Goal: Transaction & Acquisition: Purchase product/service

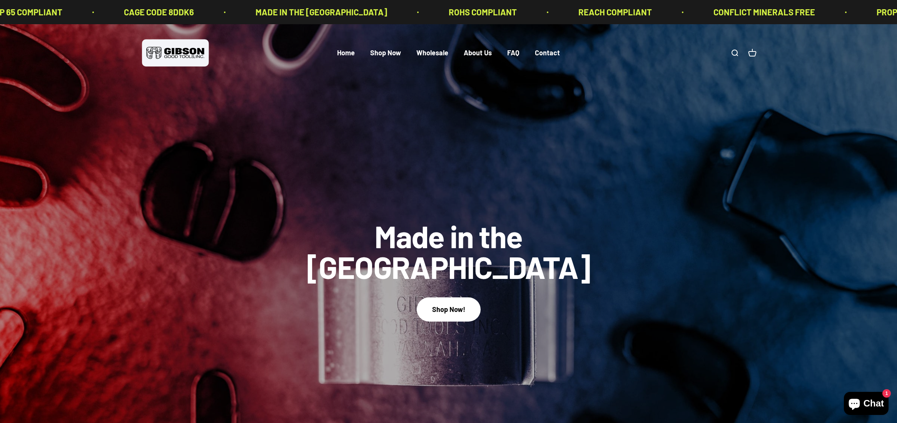
click at [734, 53] on link "Open search" at bounding box center [734, 53] width 8 height 8
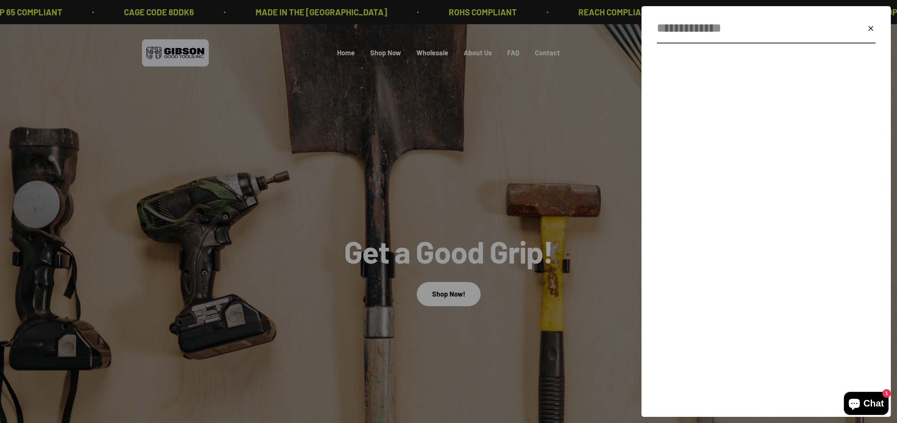
click at [695, 30] on input "Search" at bounding box center [747, 28] width 181 height 20
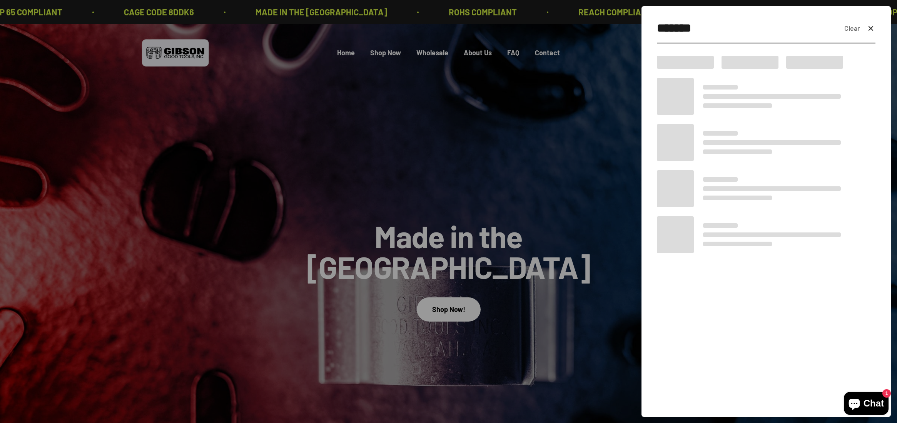
type input "*******"
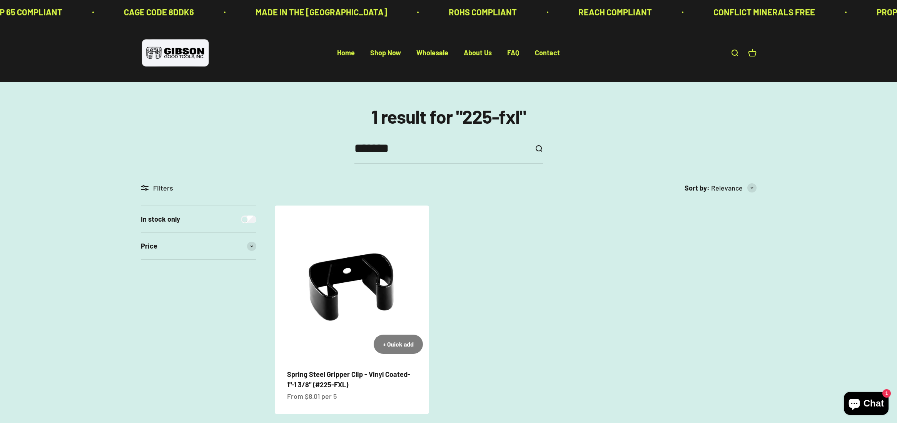
click at [374, 315] on img at bounding box center [352, 283] width 154 height 154
